Goal: Information Seeking & Learning: Learn about a topic

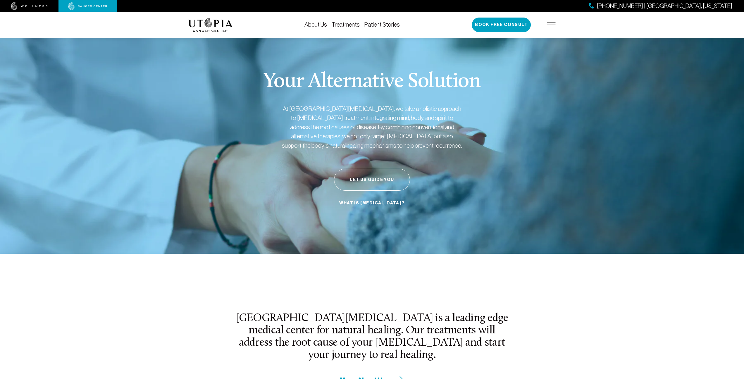
click at [338, 25] on link "Treatments" at bounding box center [346, 24] width 28 height 6
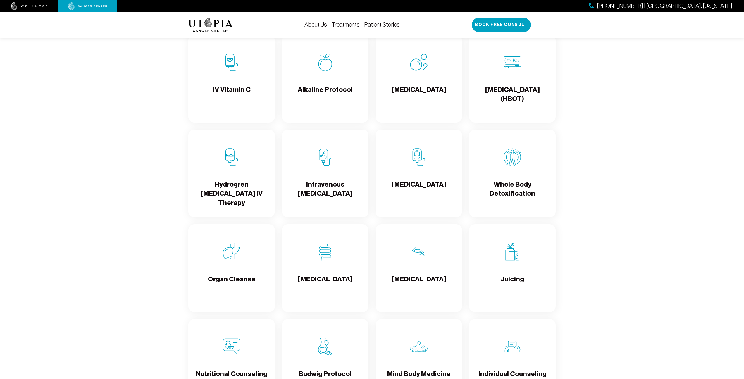
scroll to position [680, 0]
click at [226, 66] on img at bounding box center [232, 63] width 18 height 18
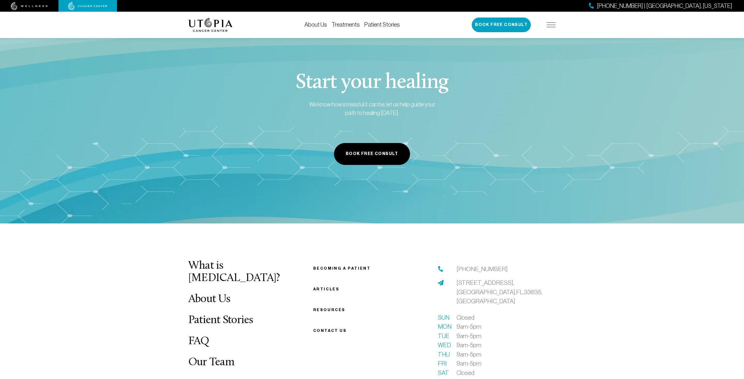
scroll to position [2083, 0]
